Goal: Task Accomplishment & Management: Manage account settings

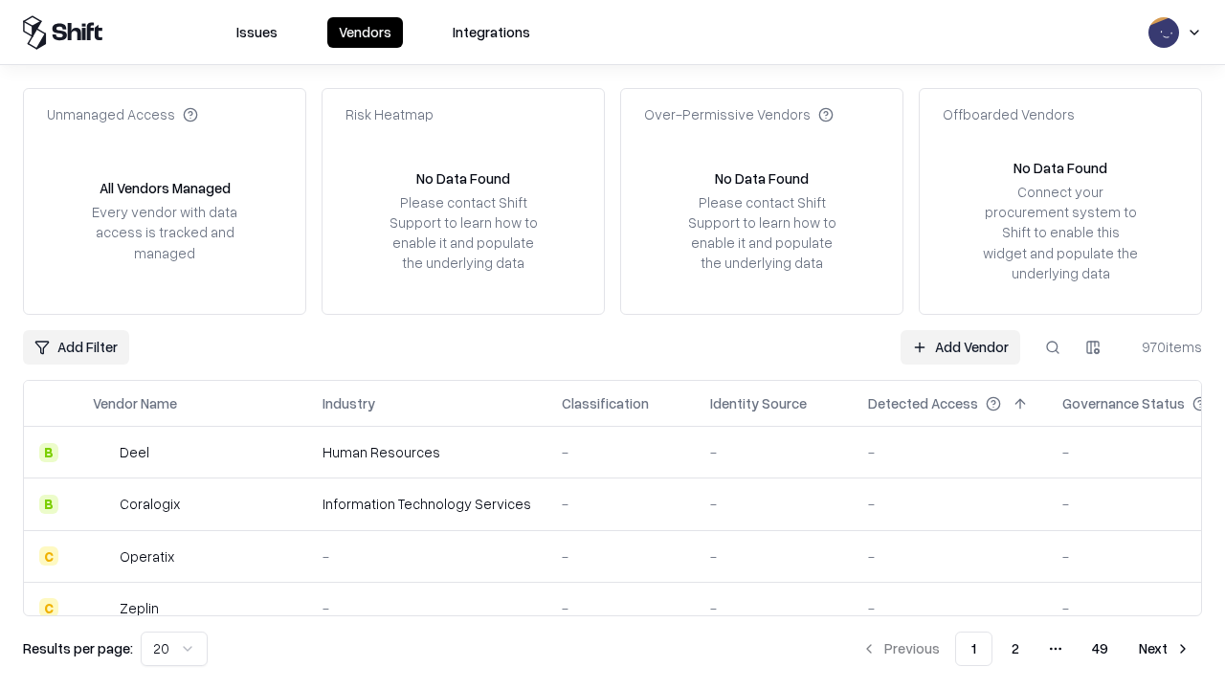
click at [960, 346] on link "Add Vendor" at bounding box center [960, 347] width 120 height 34
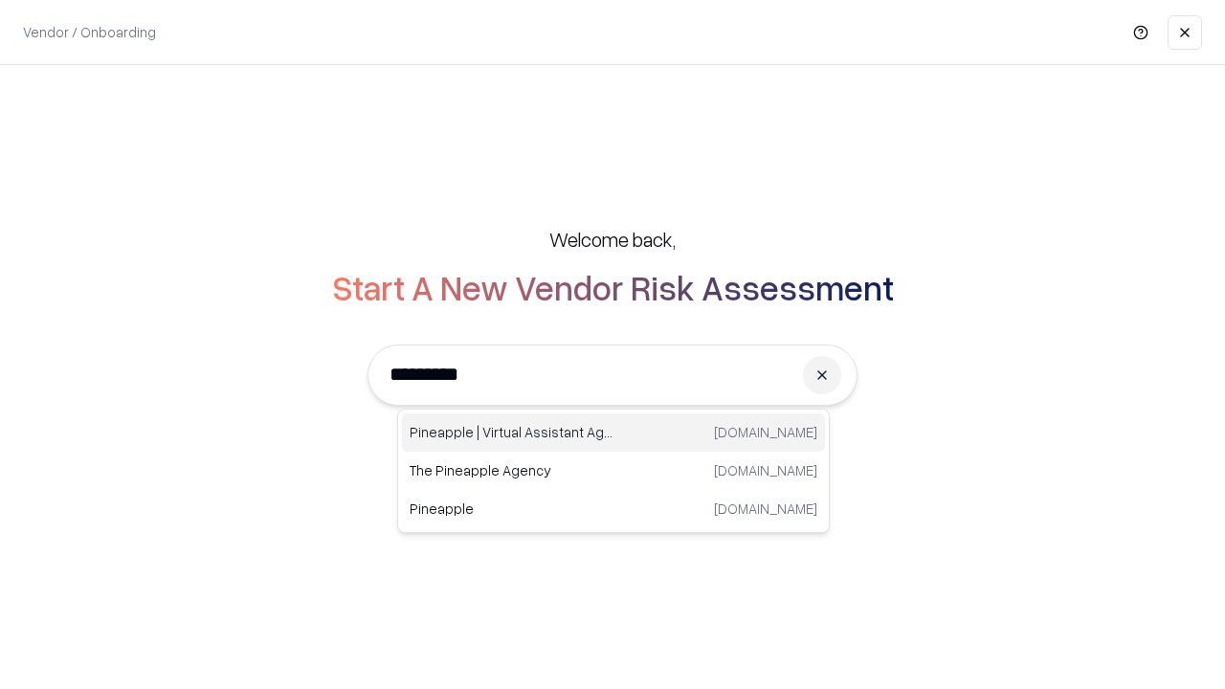
click at [613, 432] on div "Pineapple | Virtual Assistant Agency [DOMAIN_NAME]" at bounding box center [613, 432] width 423 height 38
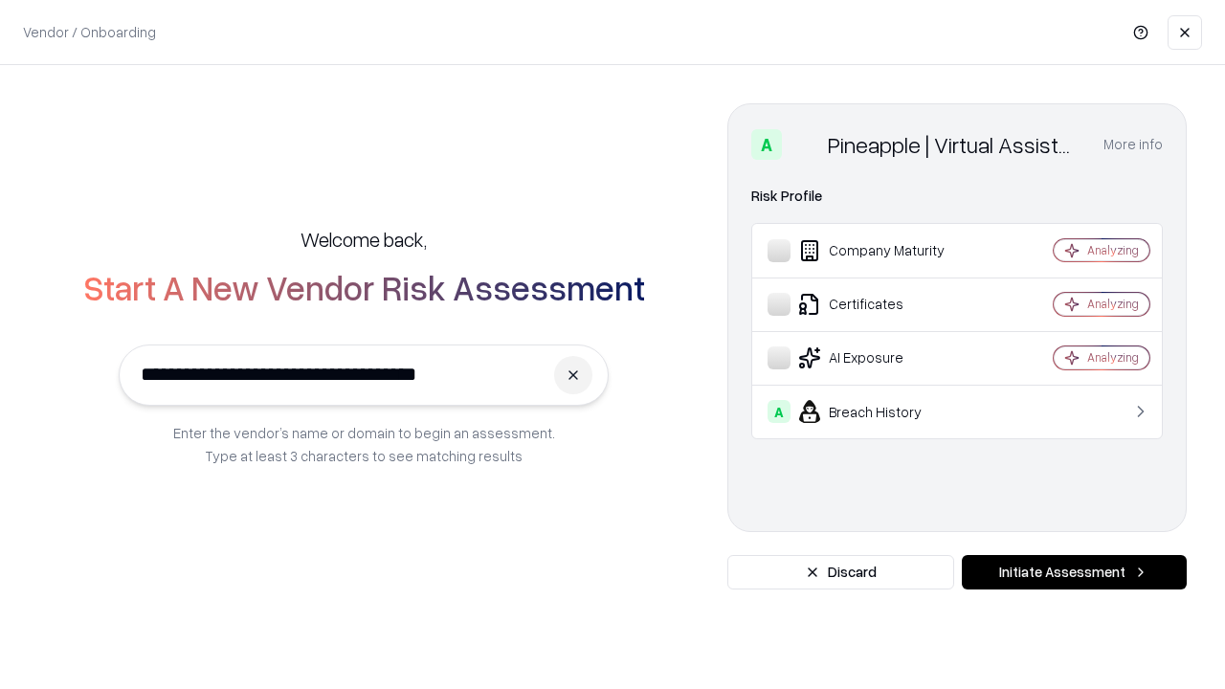
type input "**********"
click at [1074, 572] on button "Initiate Assessment" at bounding box center [1074, 572] width 225 height 34
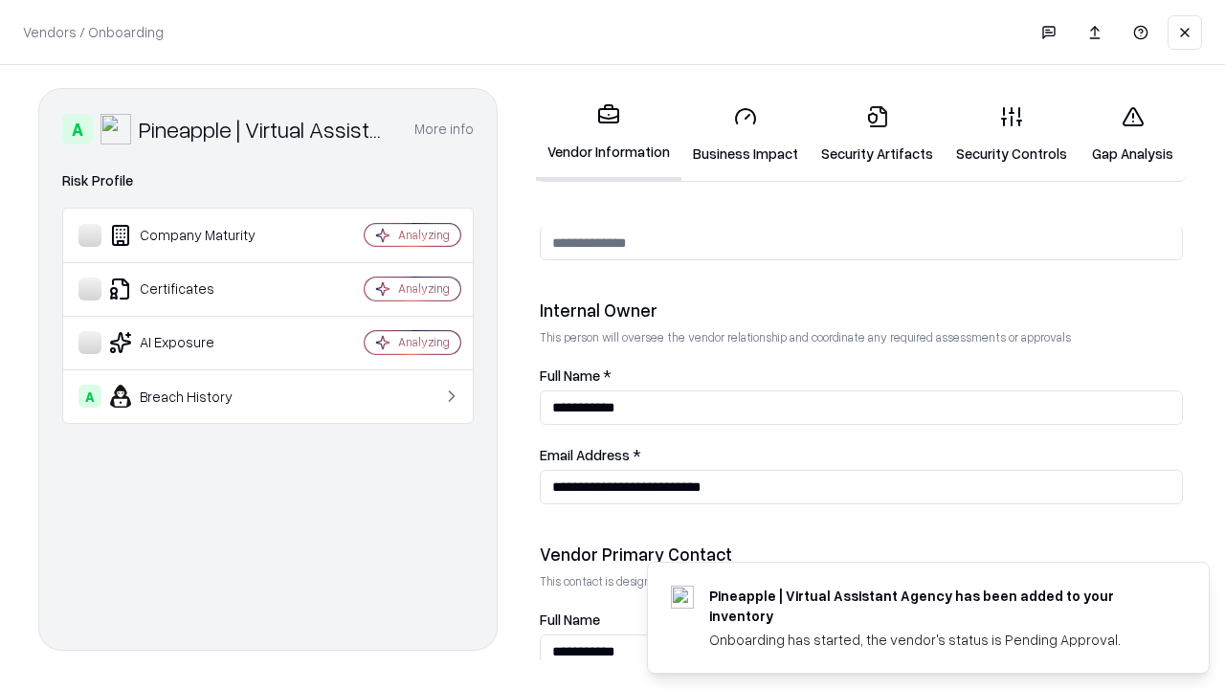
scroll to position [991, 0]
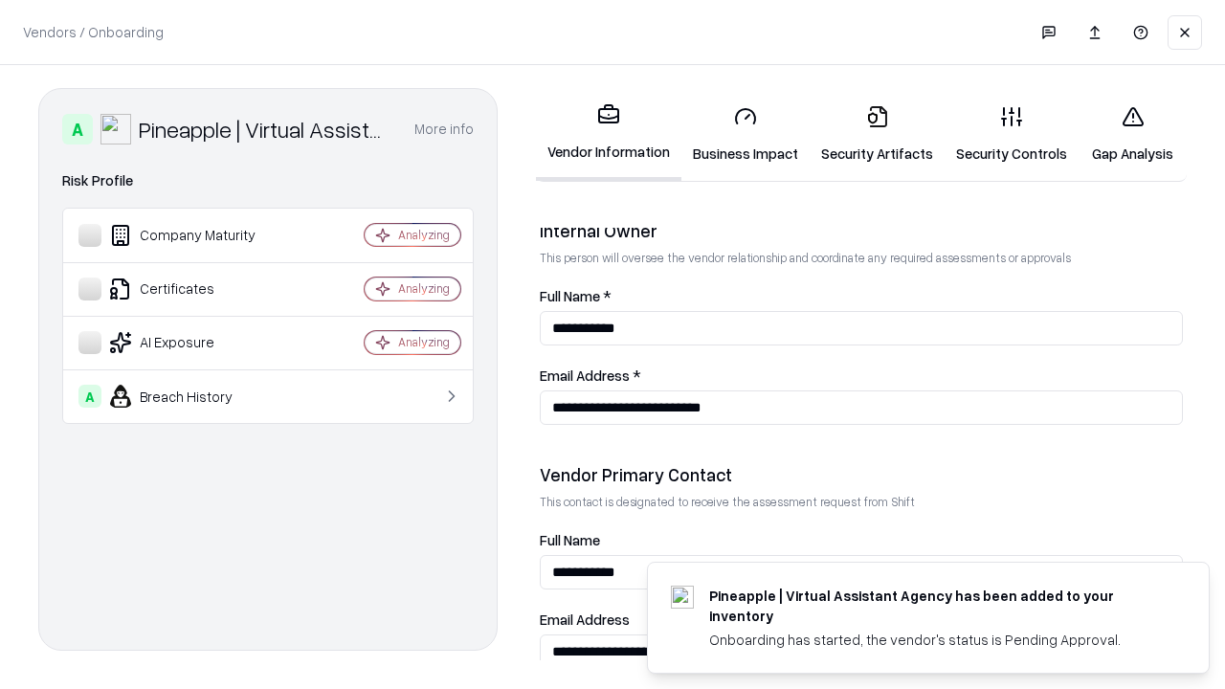
click at [745, 134] on link "Business Impact" at bounding box center [745, 134] width 128 height 89
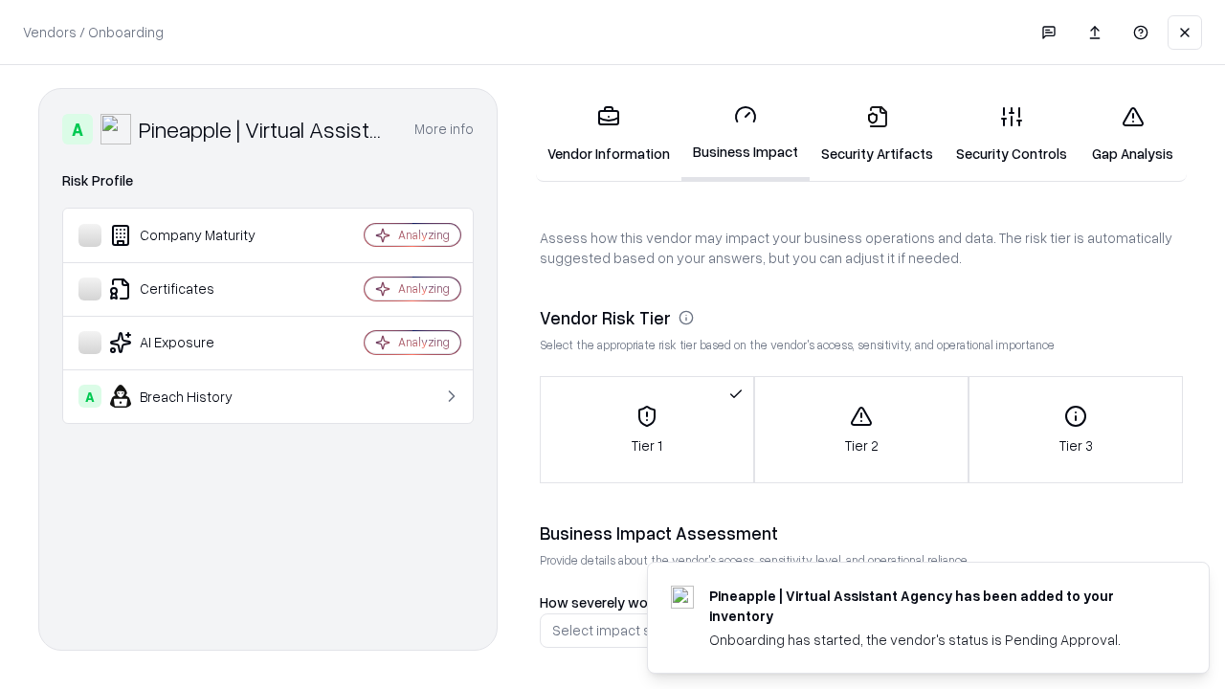
click at [876, 134] on link "Security Artifacts" at bounding box center [876, 134] width 135 height 89
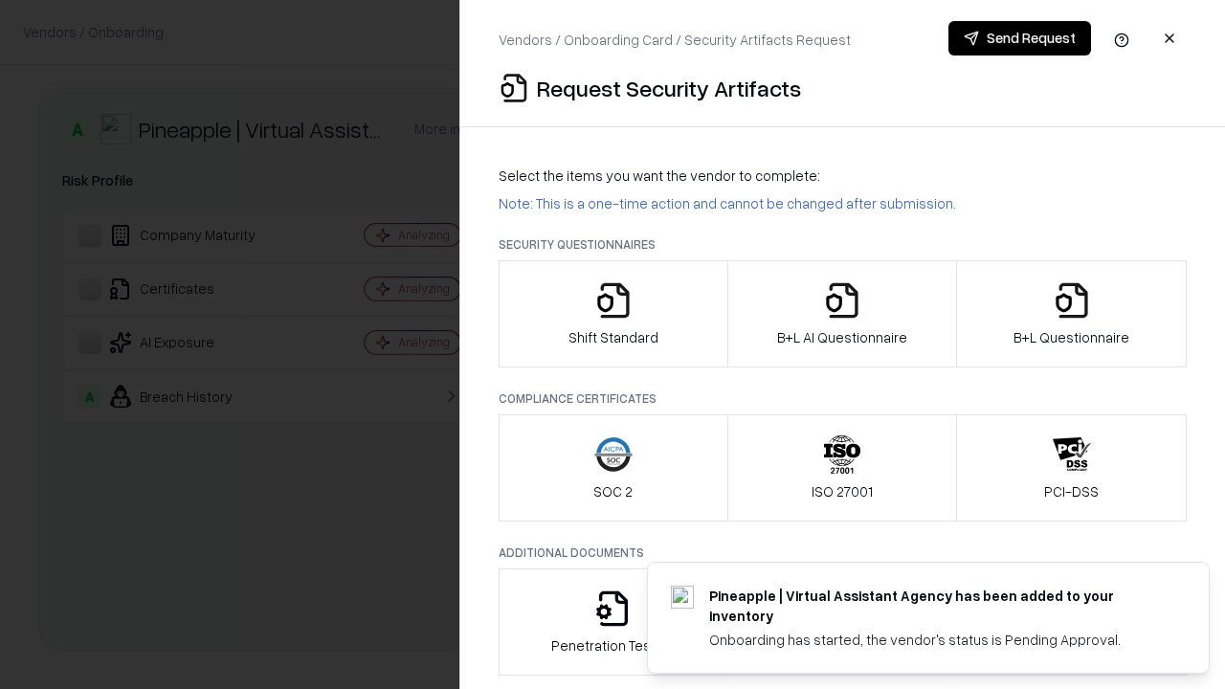
click at [612, 314] on icon "button" at bounding box center [613, 300] width 38 height 38
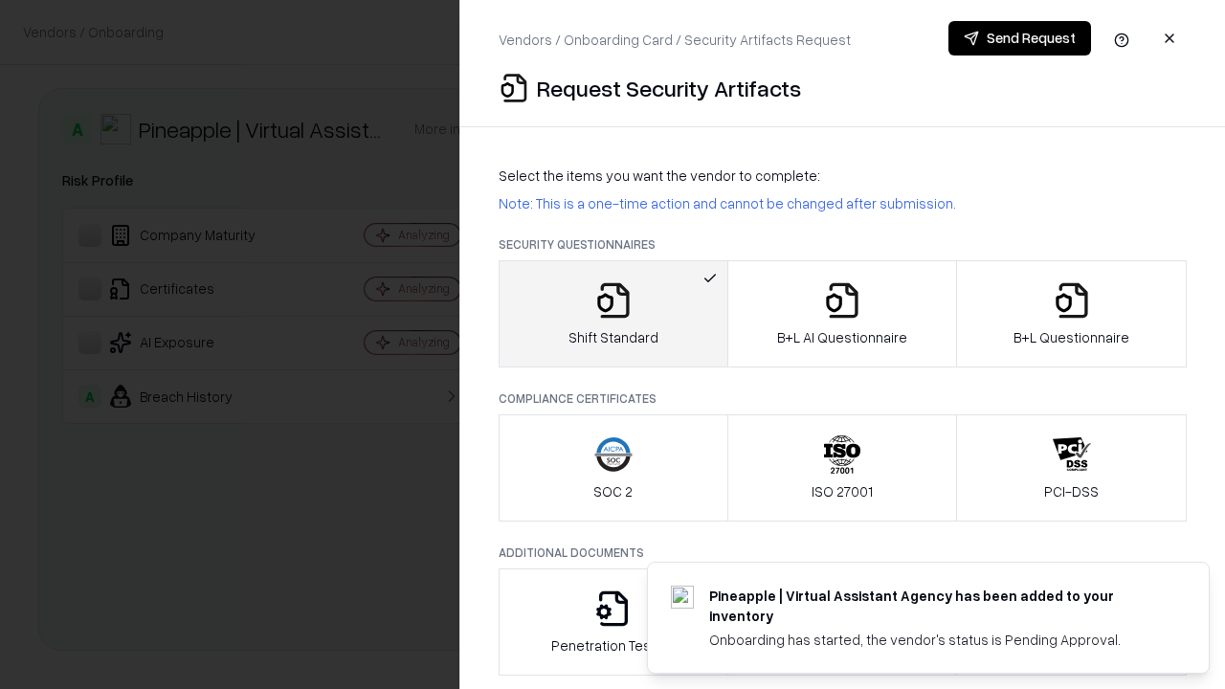
click at [1019, 38] on button "Send Request" at bounding box center [1019, 38] width 143 height 34
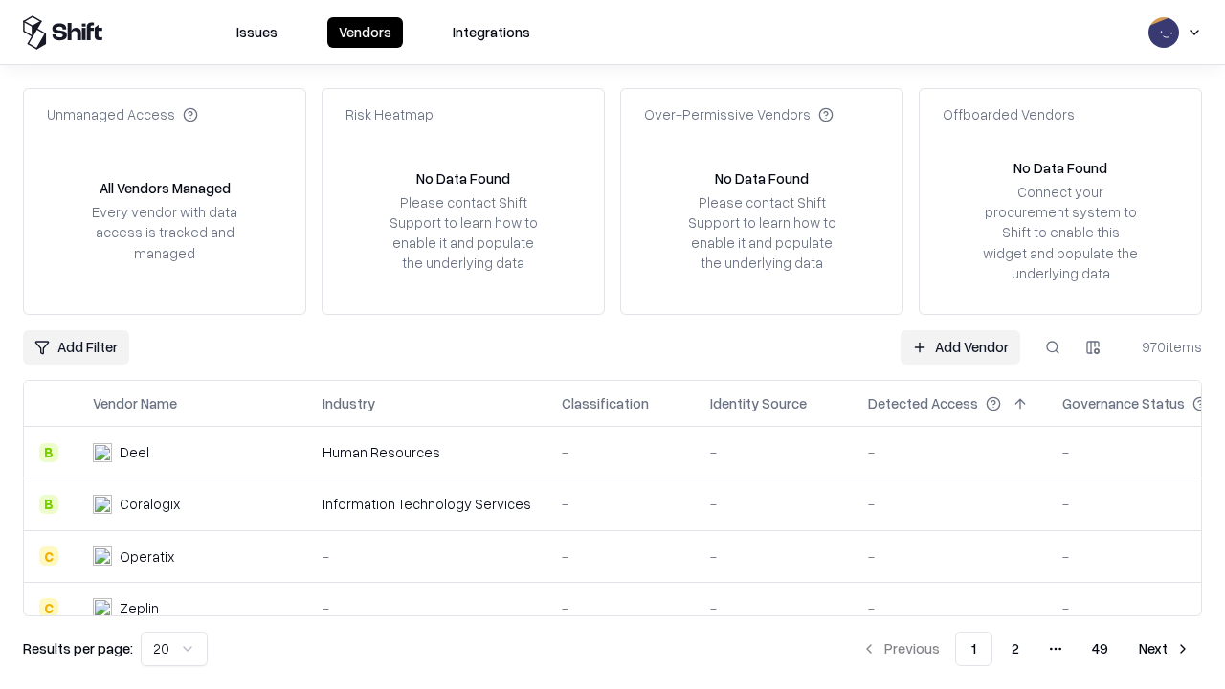
click at [1052, 346] on button at bounding box center [1052, 347] width 34 height 34
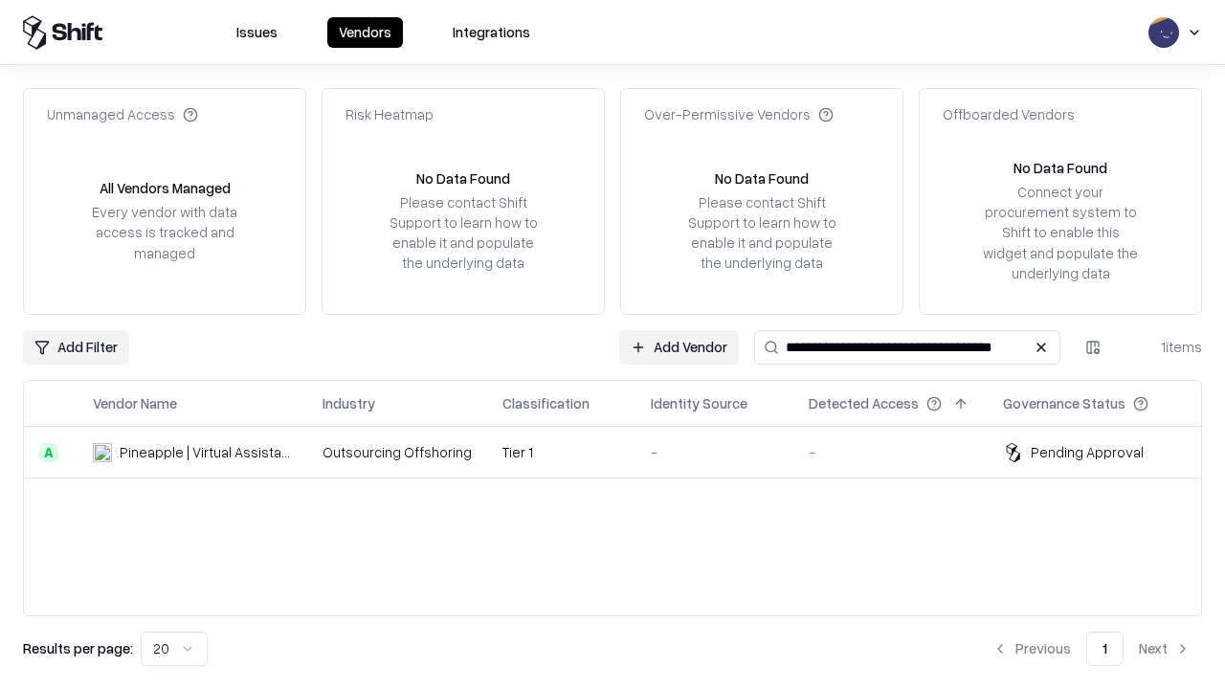
type input "**********"
click at [624, 452] on td "Tier 1" at bounding box center [561, 453] width 148 height 52
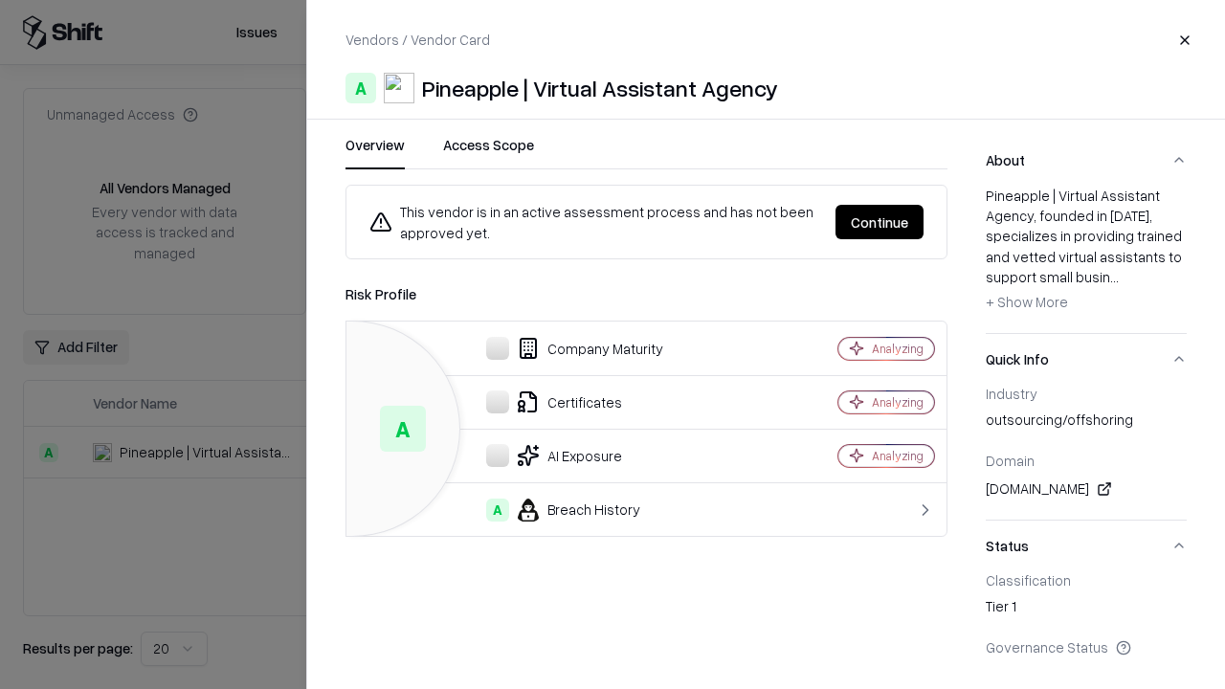
click at [879, 222] on button "Continue" at bounding box center [879, 222] width 88 height 34
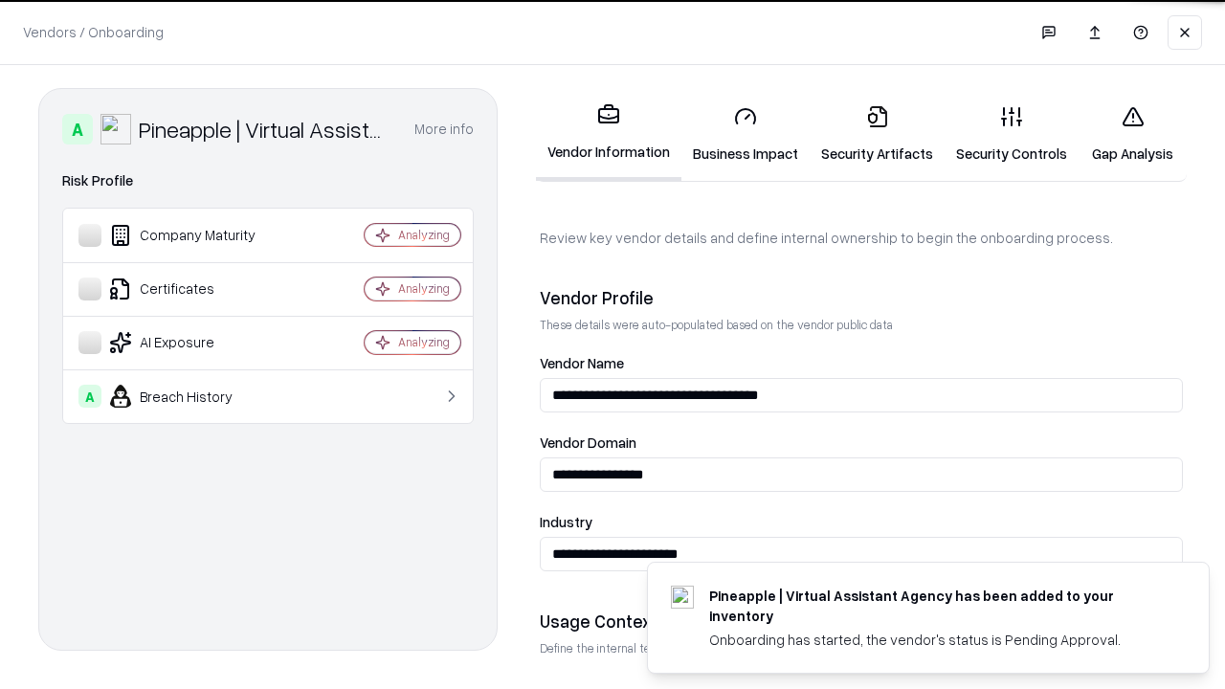
click at [876, 134] on link "Security Artifacts" at bounding box center [876, 134] width 135 height 89
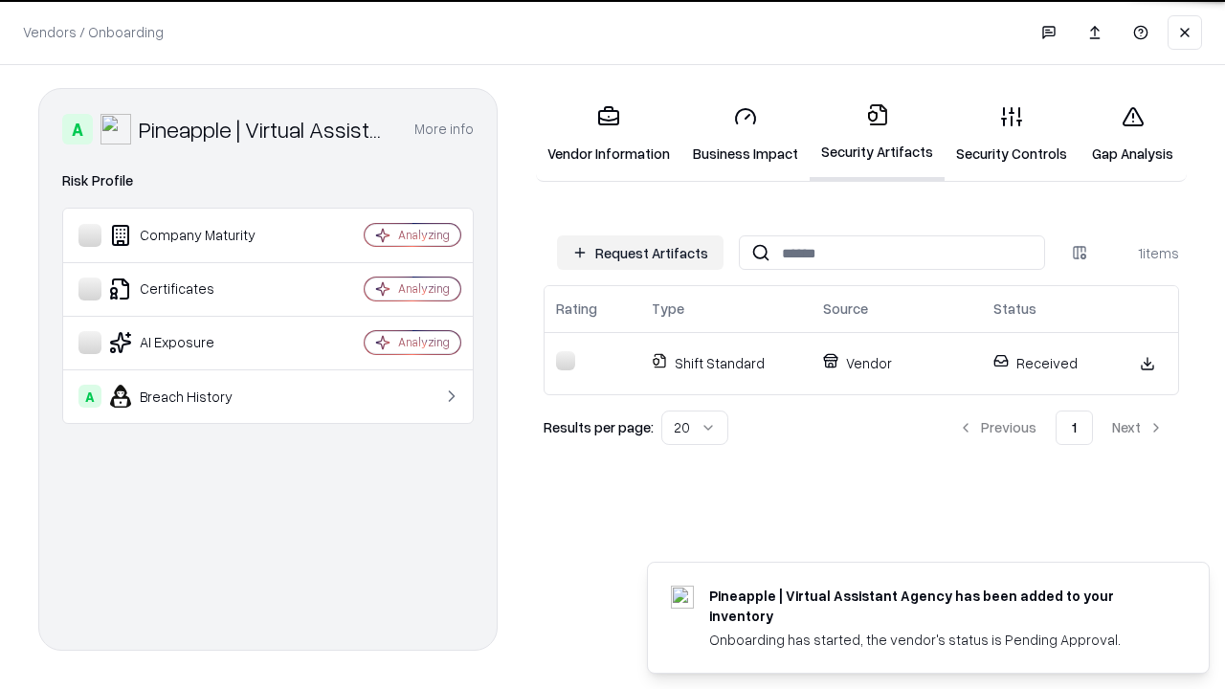
click at [1132, 134] on link "Gap Analysis" at bounding box center [1132, 134] width 108 height 89
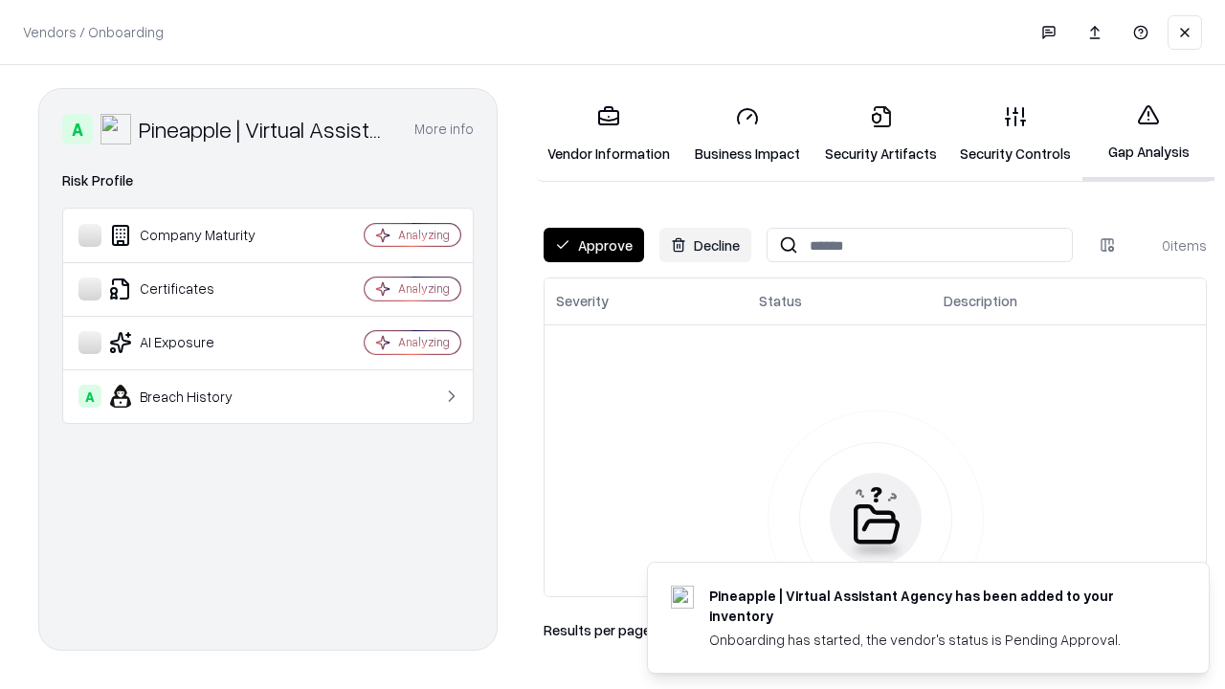
click at [593, 245] on button "Approve" at bounding box center [593, 245] width 100 height 34
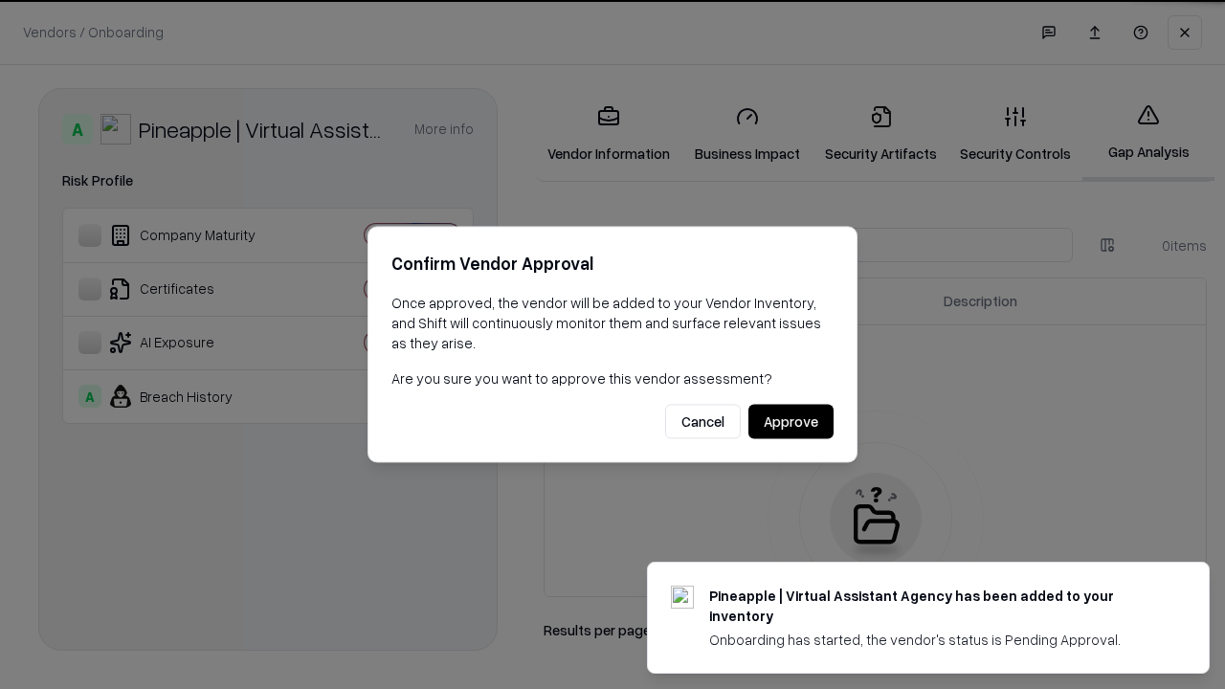
click at [790, 421] on button "Approve" at bounding box center [790, 422] width 85 height 34
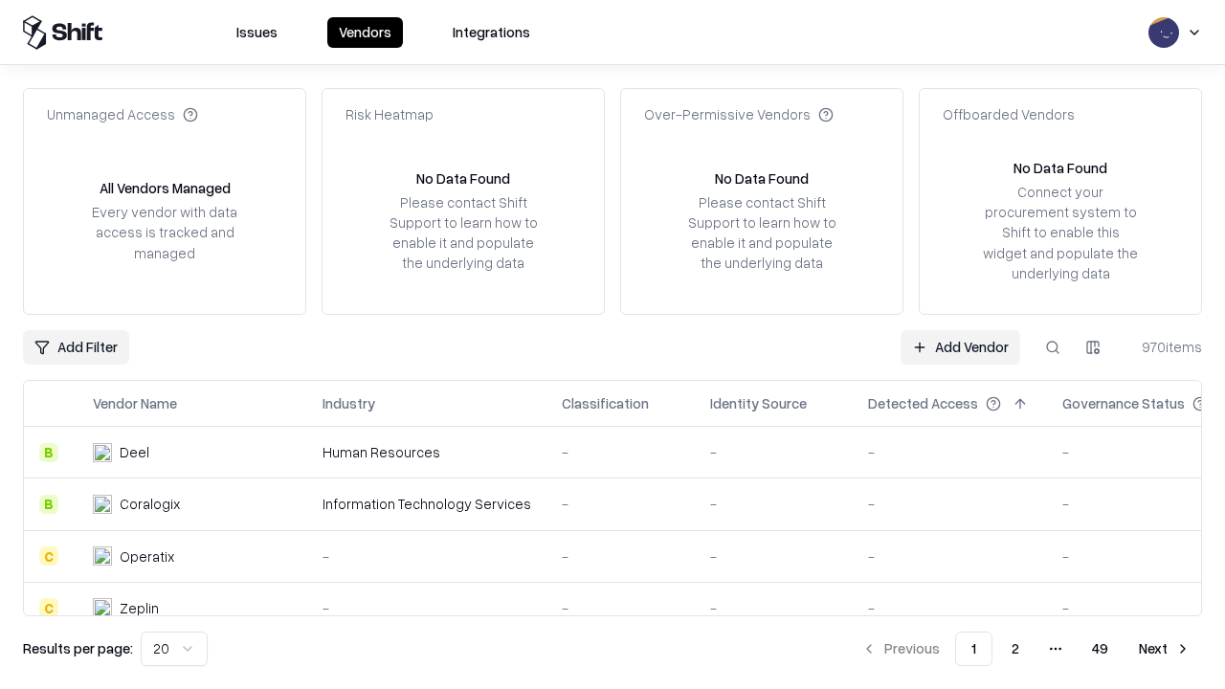
type input "**********"
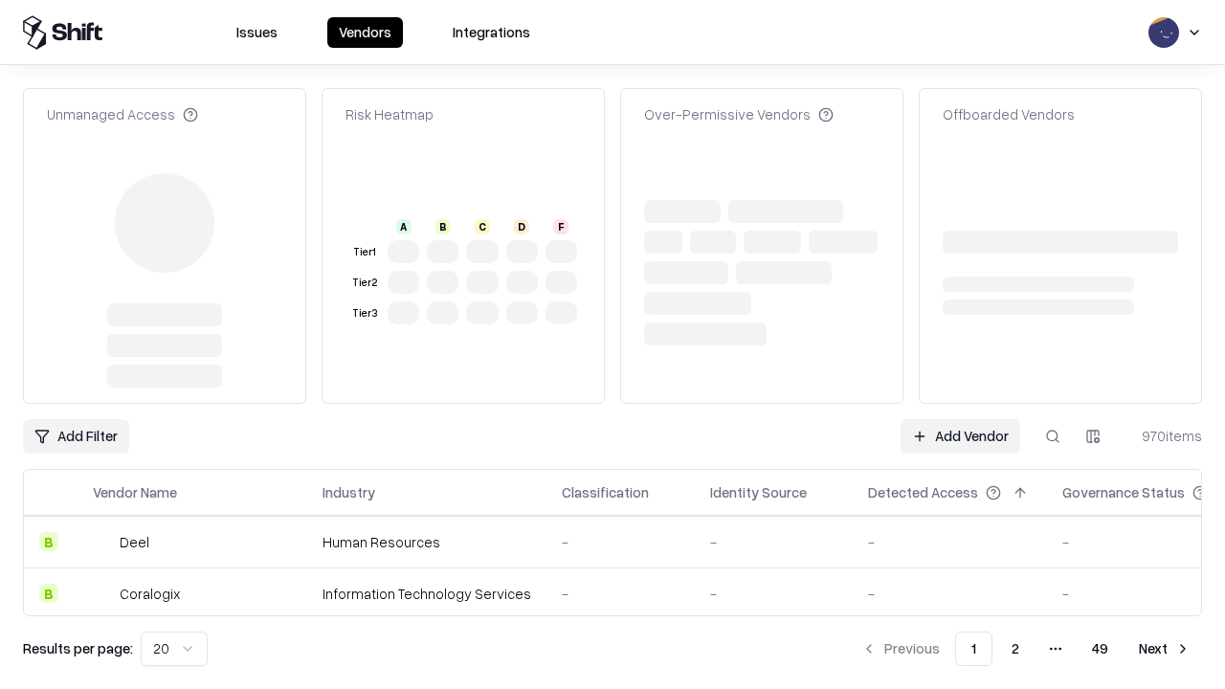
click at [960, 419] on link "Add Vendor" at bounding box center [960, 436] width 120 height 34
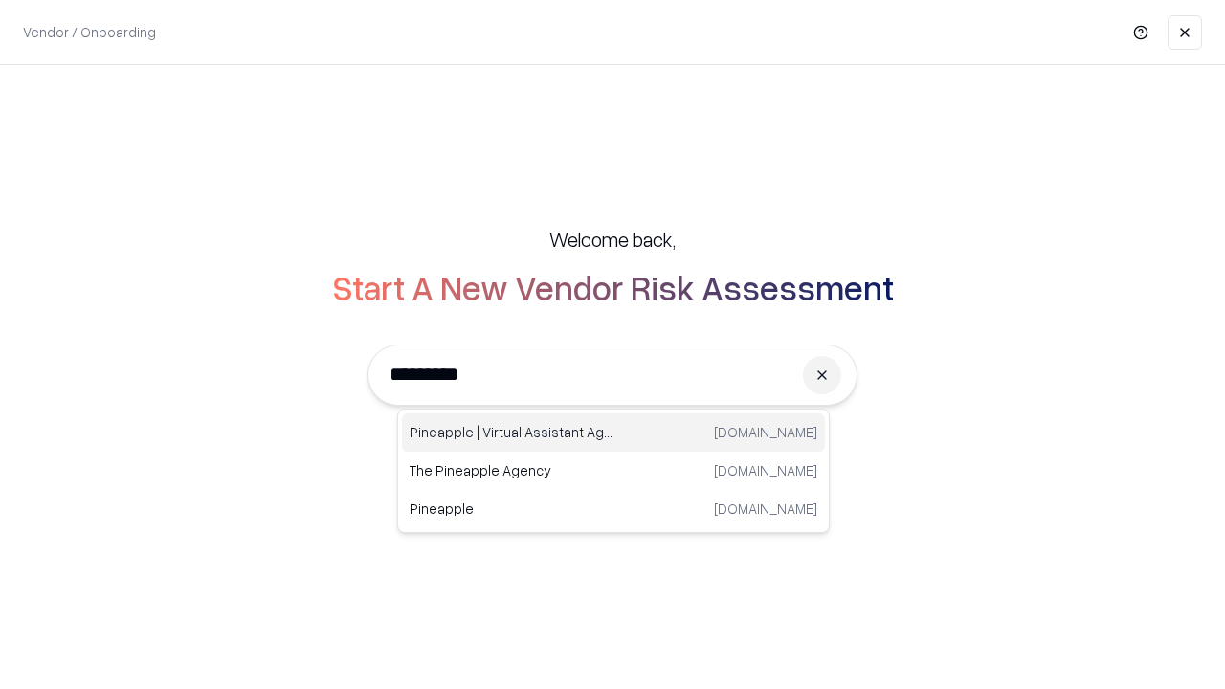
click at [613, 432] on div "Pineapple | Virtual Assistant Agency [DOMAIN_NAME]" at bounding box center [613, 432] width 423 height 38
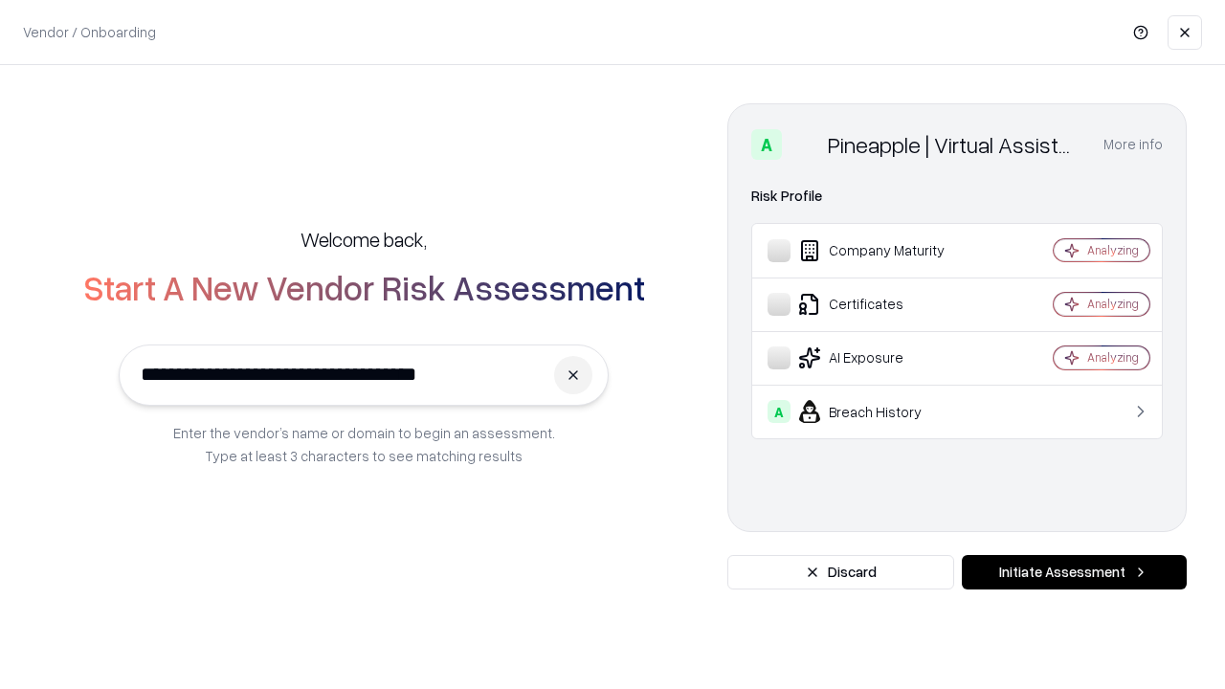
type input "**********"
click at [1074, 572] on button "Initiate Assessment" at bounding box center [1074, 572] width 225 height 34
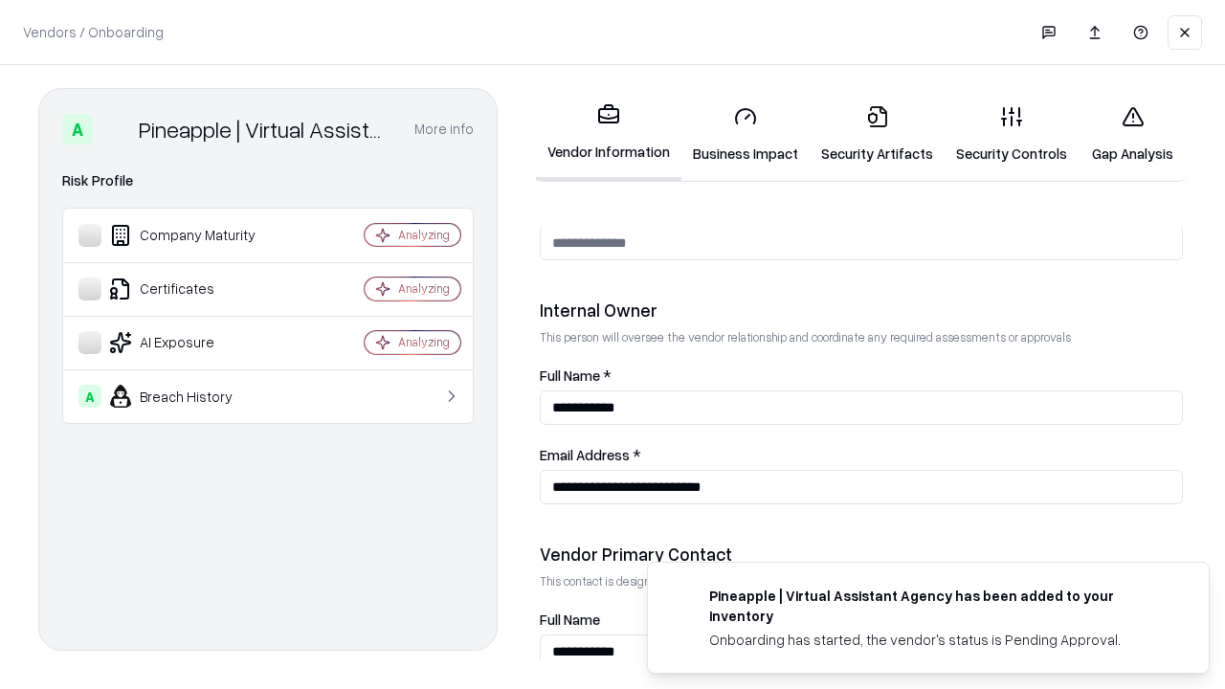
scroll to position [991, 0]
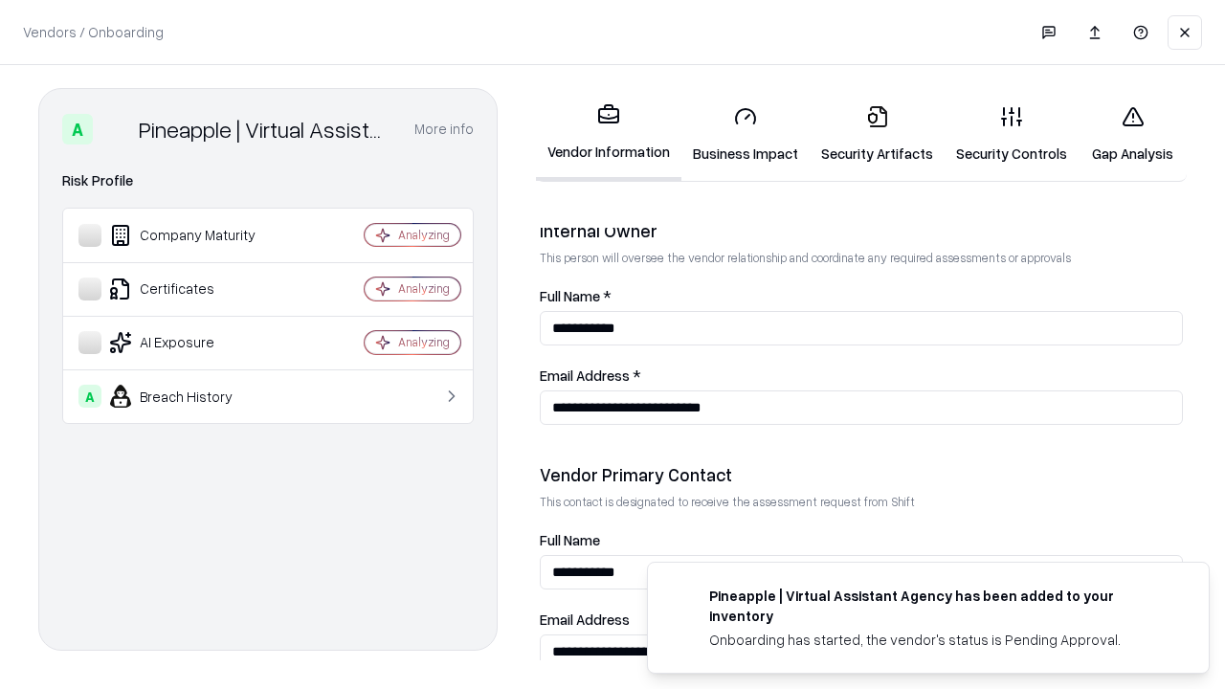
click at [1132, 134] on link "Gap Analysis" at bounding box center [1132, 134] width 108 height 89
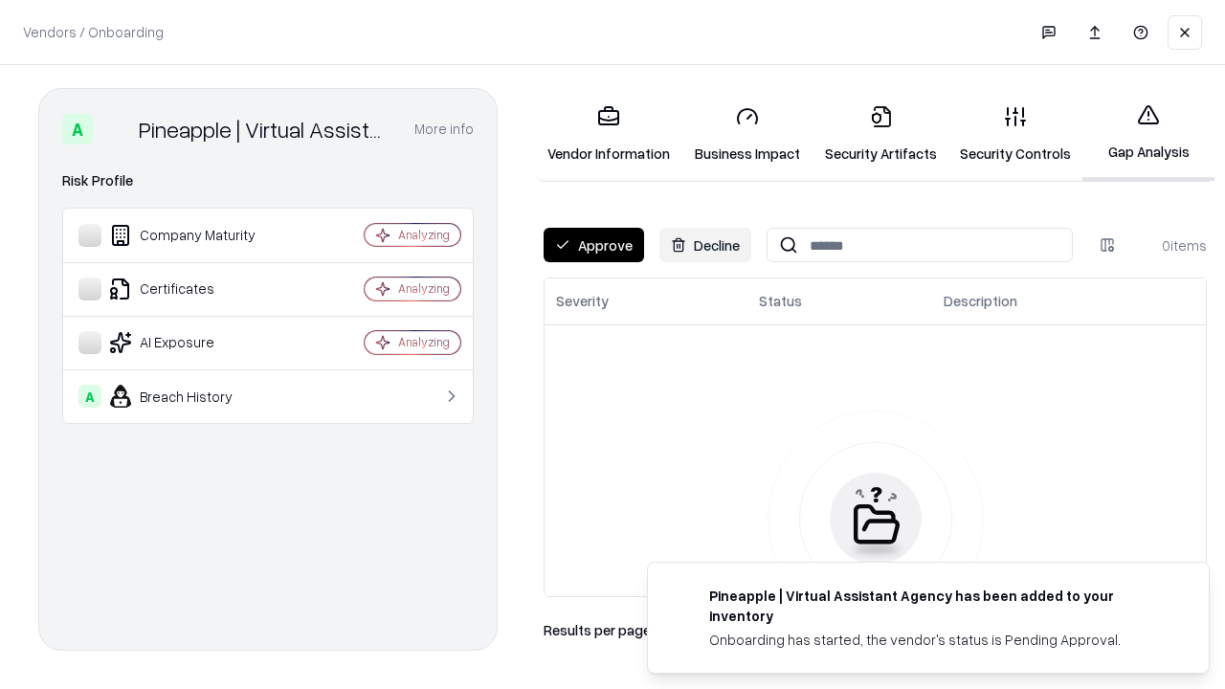
click at [593, 245] on button "Approve" at bounding box center [593, 245] width 100 height 34
